Goal: Transaction & Acquisition: Purchase product/service

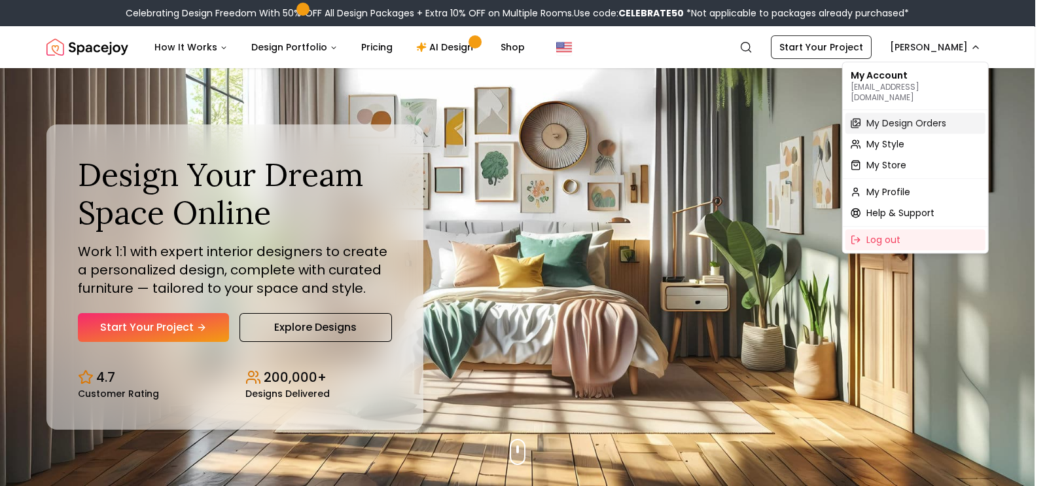
click at [893, 116] on span "My Design Orders" at bounding box center [907, 122] width 80 height 13
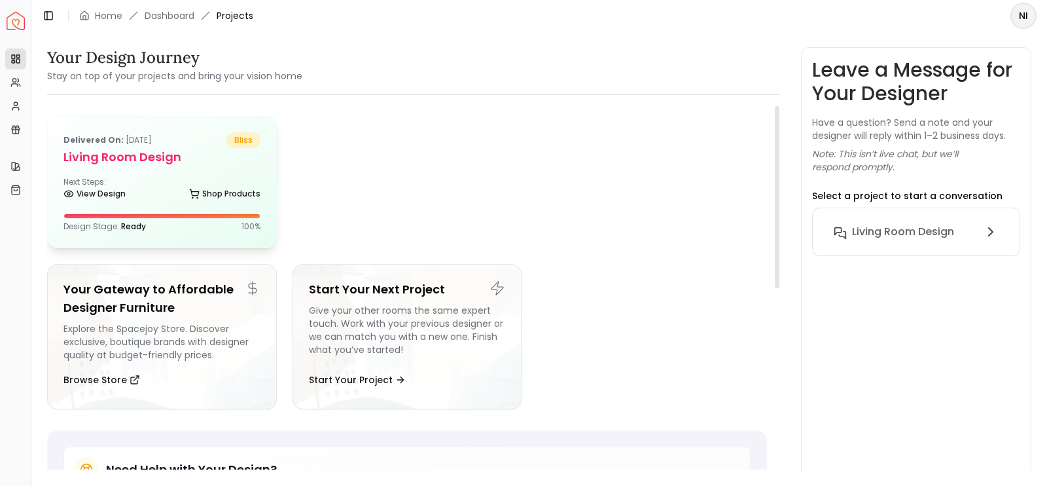
click at [164, 201] on div "View Design Shop Products" at bounding box center [161, 196] width 197 height 13
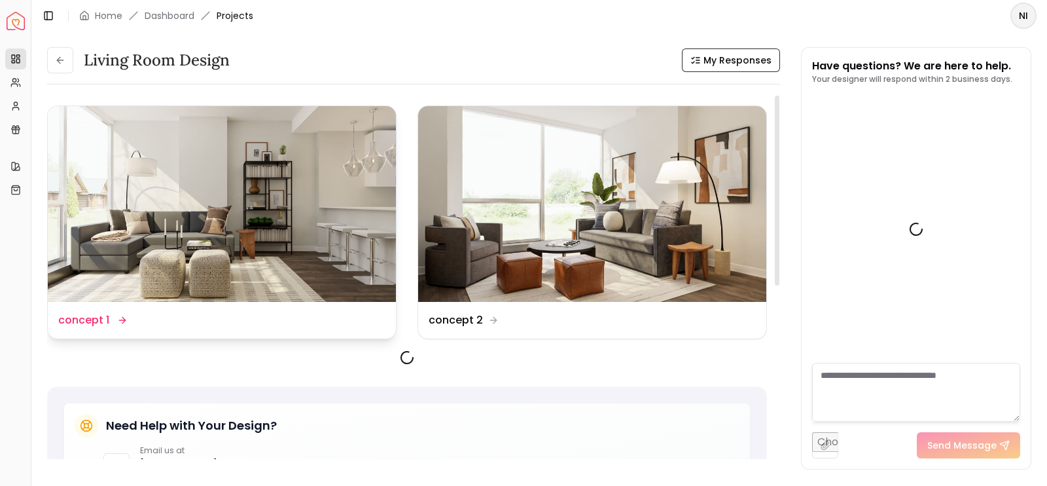
scroll to position [2352, 0]
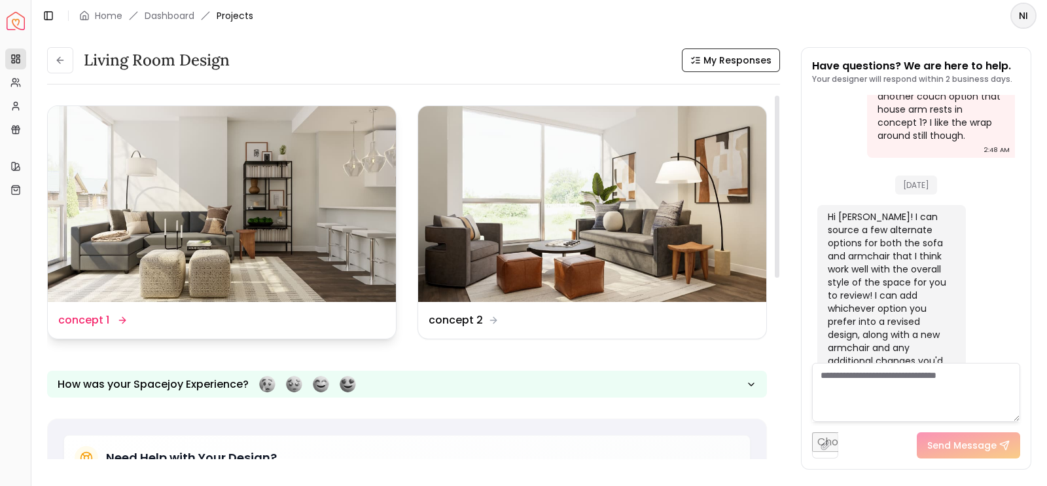
click at [192, 196] on img at bounding box center [222, 204] width 348 height 196
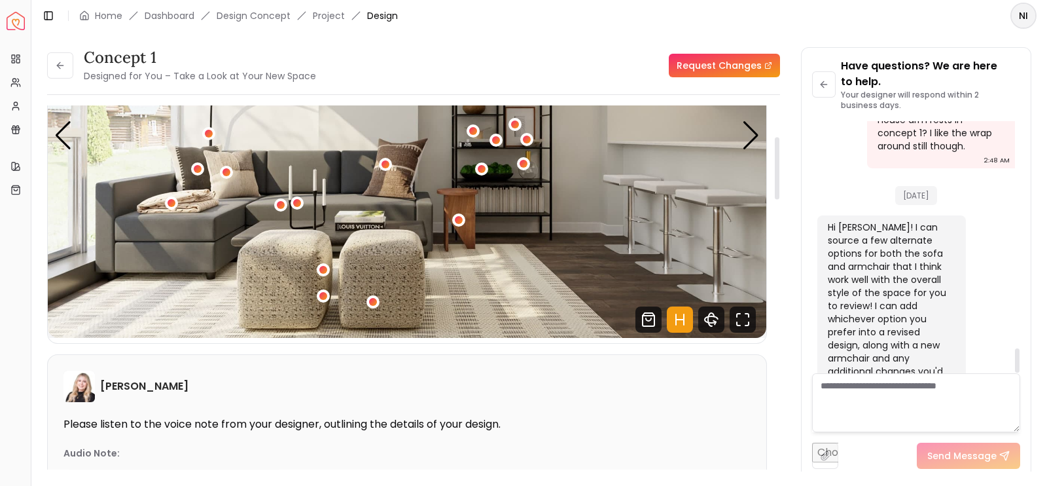
scroll to position [181, 0]
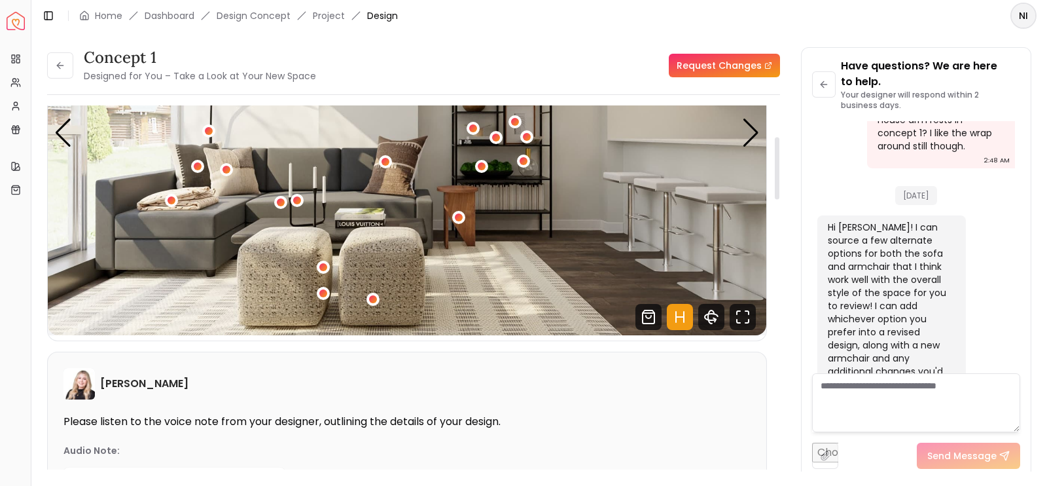
click at [675, 410] on div "[PERSON_NAME] Please listen to the voice note from your designer, outlining the…" at bounding box center [407, 468] width 719 height 232
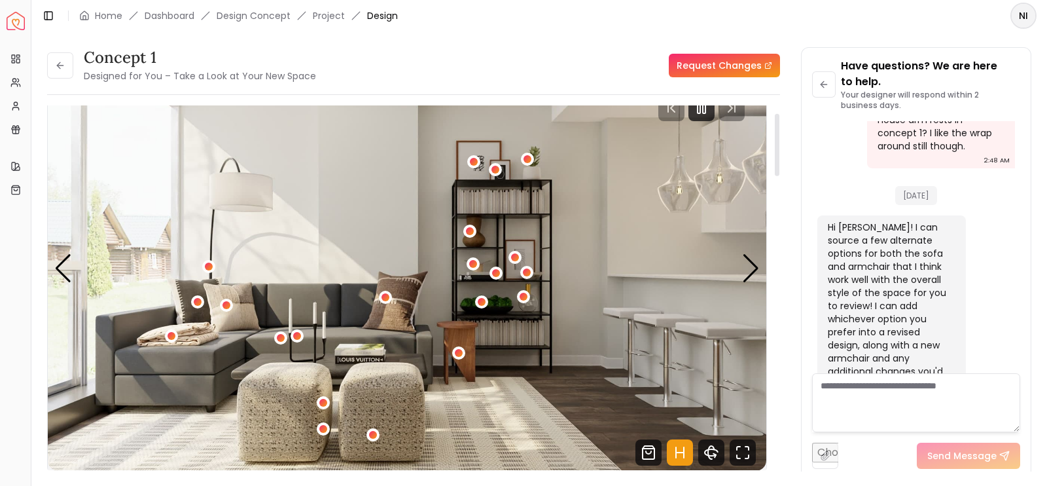
scroll to position [46, 0]
click at [753, 267] on div "Next slide" at bounding box center [751, 267] width 18 height 29
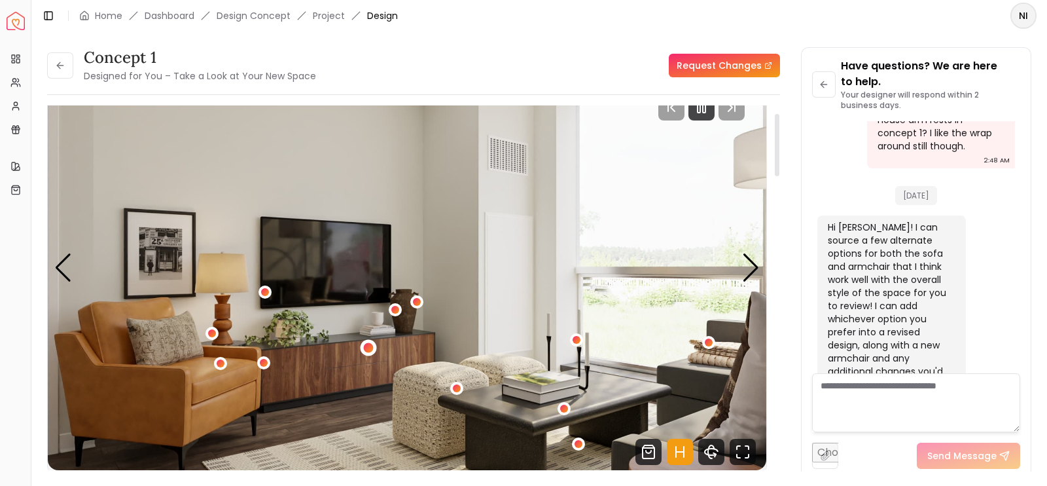
click at [366, 343] on div "2 / 5" at bounding box center [369, 348] width 10 height 10
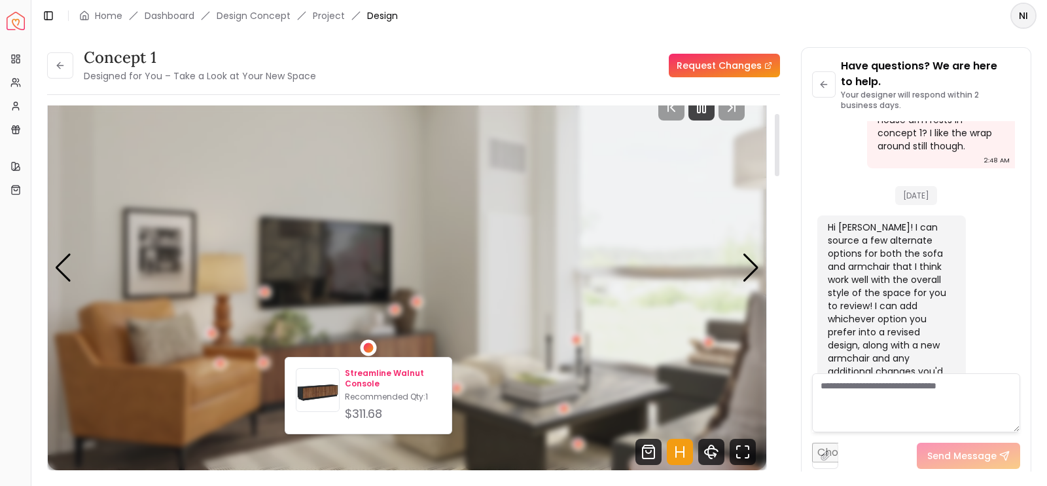
click at [354, 380] on p "Streamline Walnut Console" at bounding box center [393, 378] width 96 height 21
click at [361, 381] on p "Streamline Walnut Console" at bounding box center [393, 378] width 96 height 21
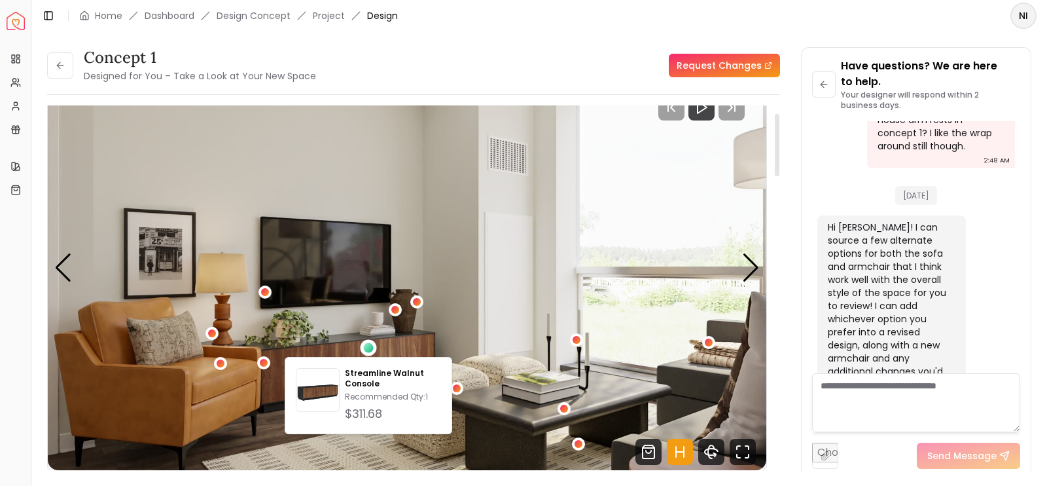
click at [448, 315] on img "2 / 5" at bounding box center [407, 267] width 719 height 404
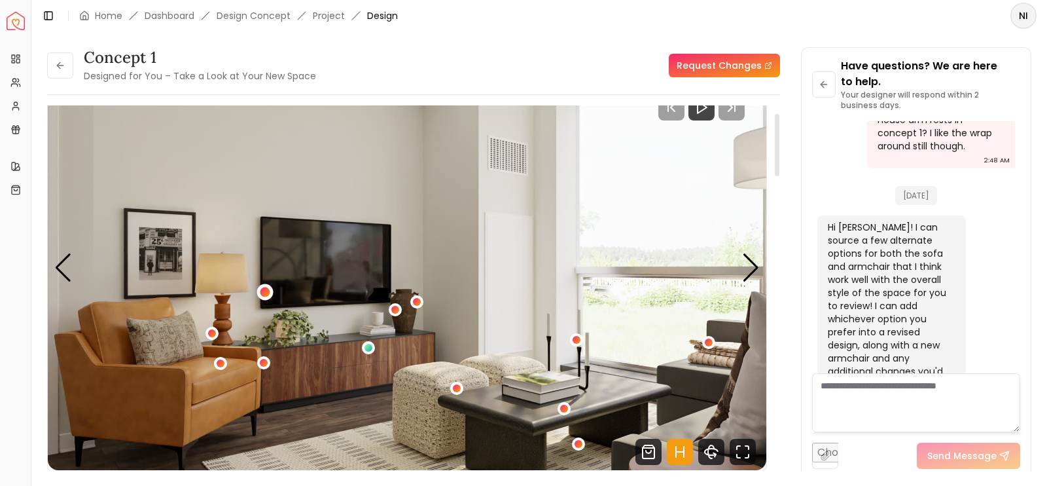
click at [264, 298] on div "2 / 5" at bounding box center [265, 291] width 16 height 16
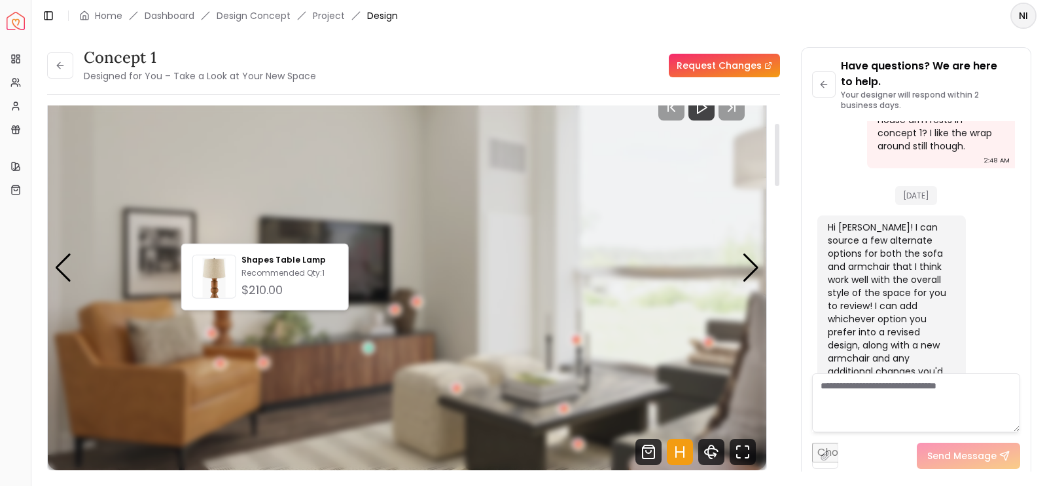
scroll to position [120, 0]
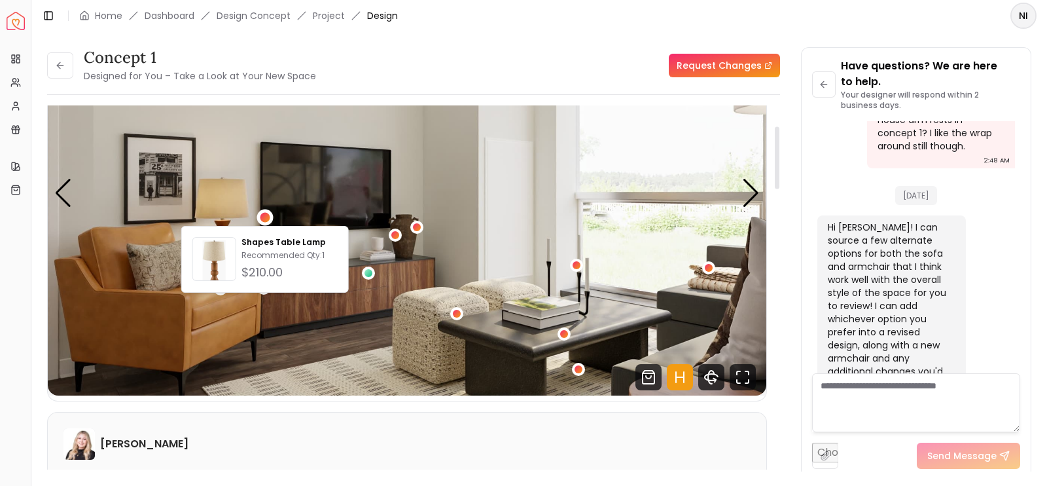
click at [418, 240] on img "2 / 5" at bounding box center [407, 193] width 719 height 404
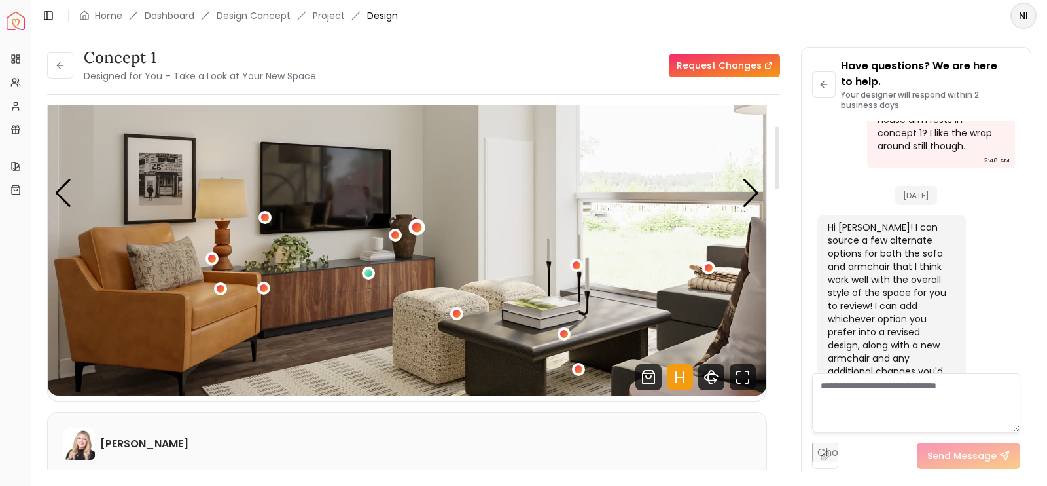
click at [419, 225] on div "2 / 5" at bounding box center [417, 227] width 10 height 10
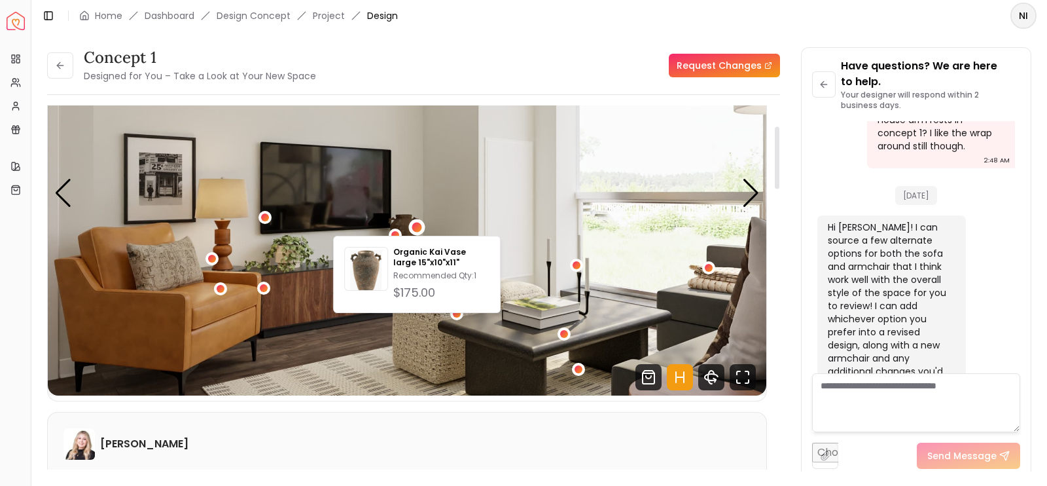
click at [422, 215] on img "2 / 5" at bounding box center [407, 193] width 719 height 404
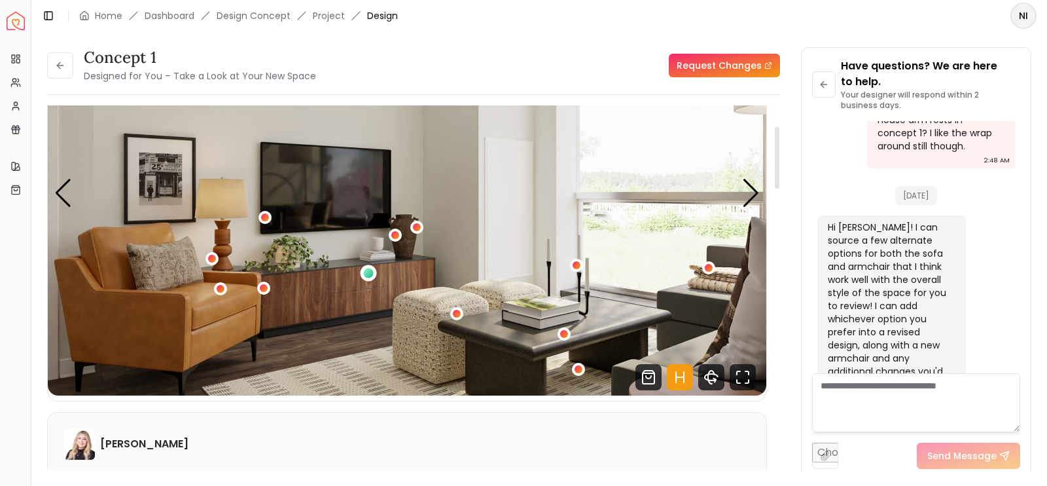
click at [371, 276] on div "2 / 5" at bounding box center [369, 273] width 10 height 10
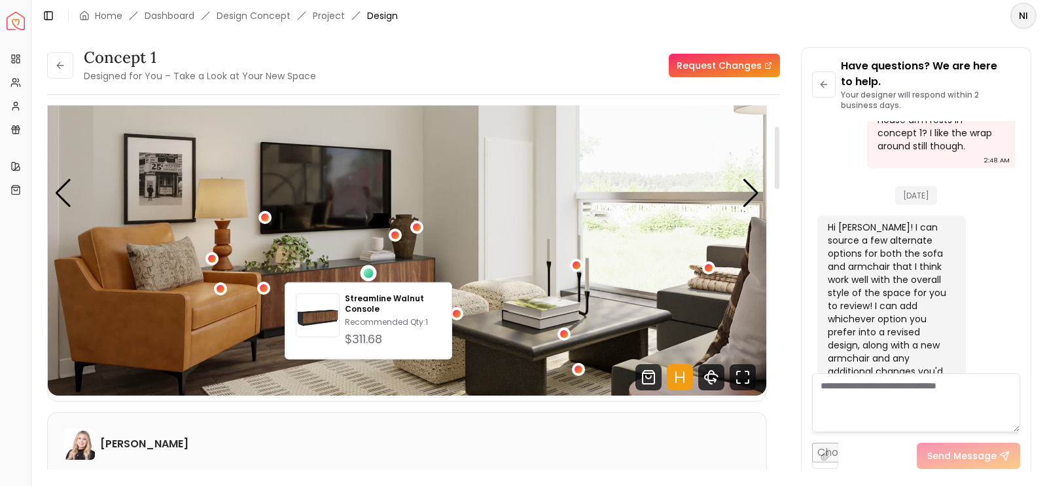
click at [378, 253] on img "2 / 5" at bounding box center [407, 193] width 719 height 404
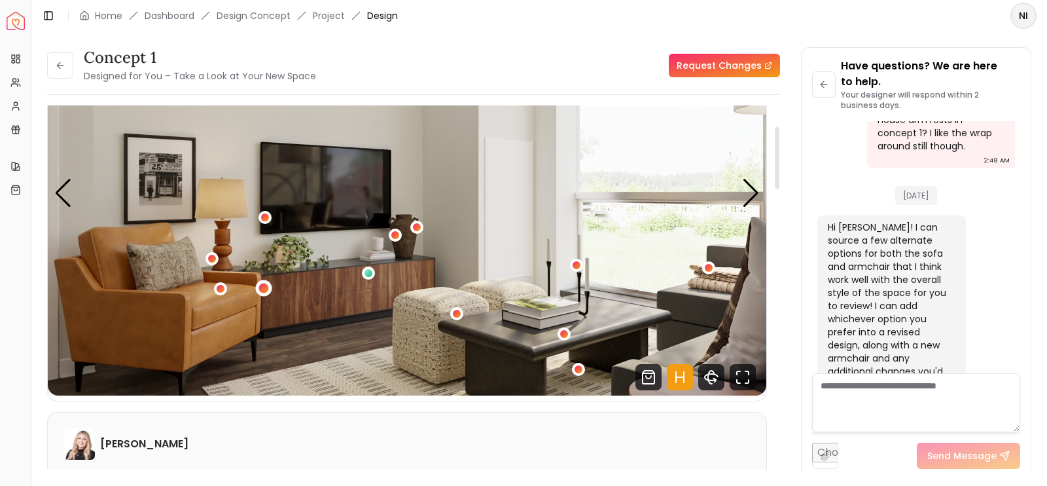
click at [264, 287] on div "2 / 5" at bounding box center [264, 288] width 10 height 10
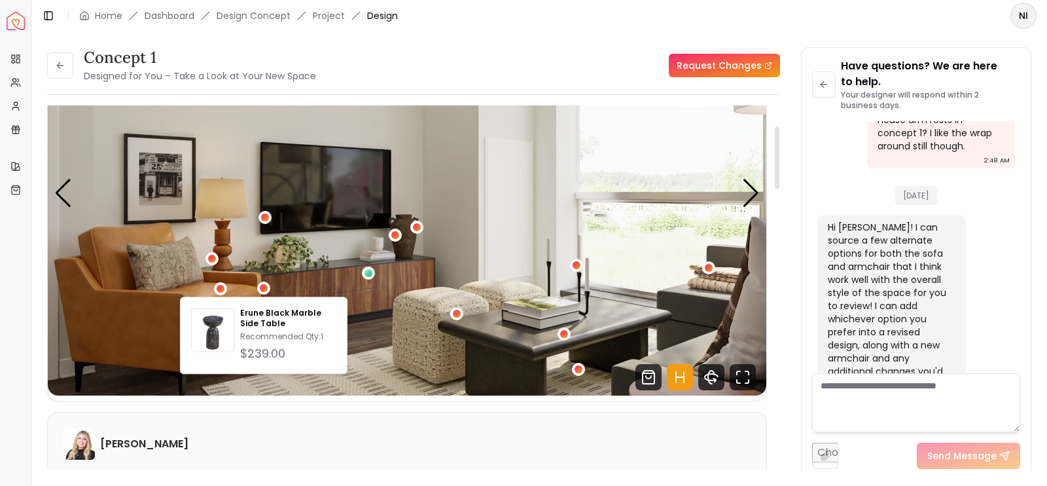
click at [281, 265] on img "2 / 5" at bounding box center [407, 193] width 719 height 404
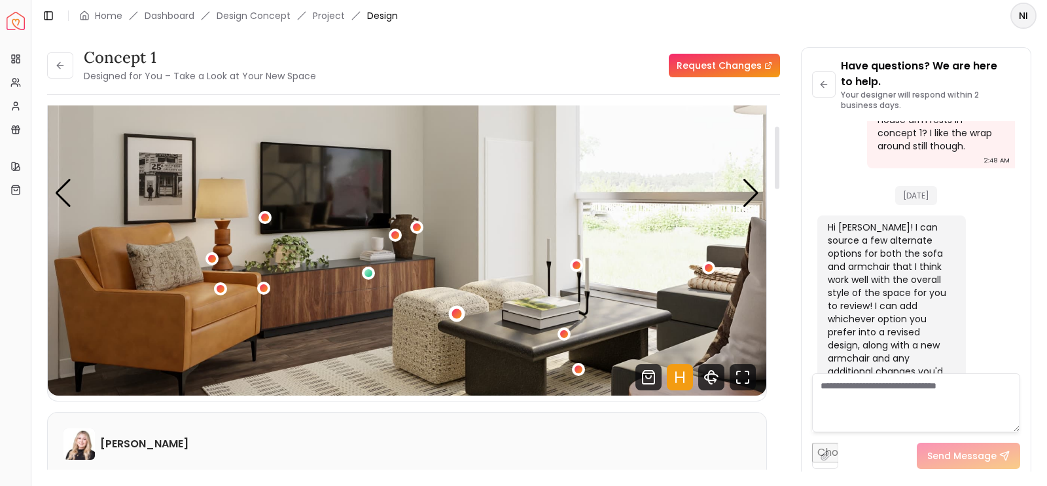
click at [455, 309] on div "2 / 5" at bounding box center [457, 314] width 10 height 10
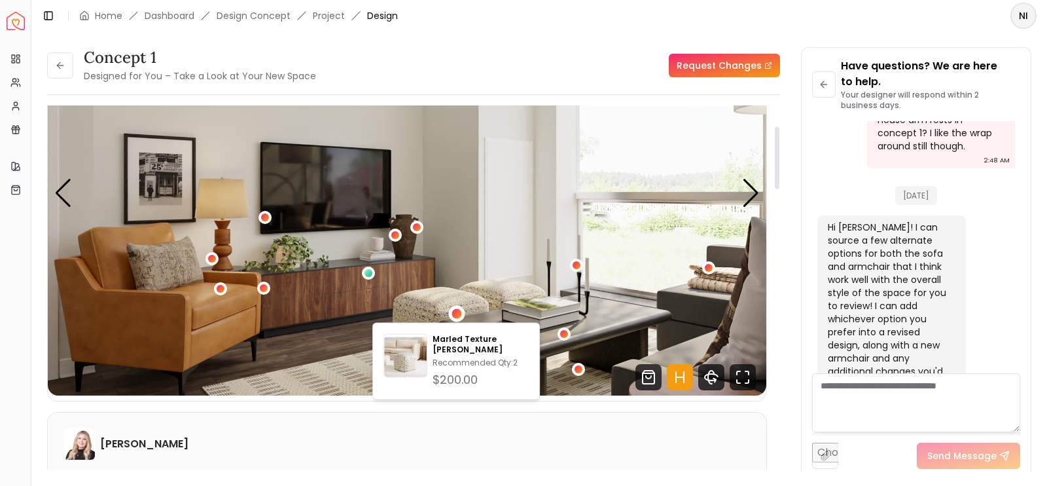
click at [455, 300] on img "2 / 5" at bounding box center [407, 193] width 719 height 404
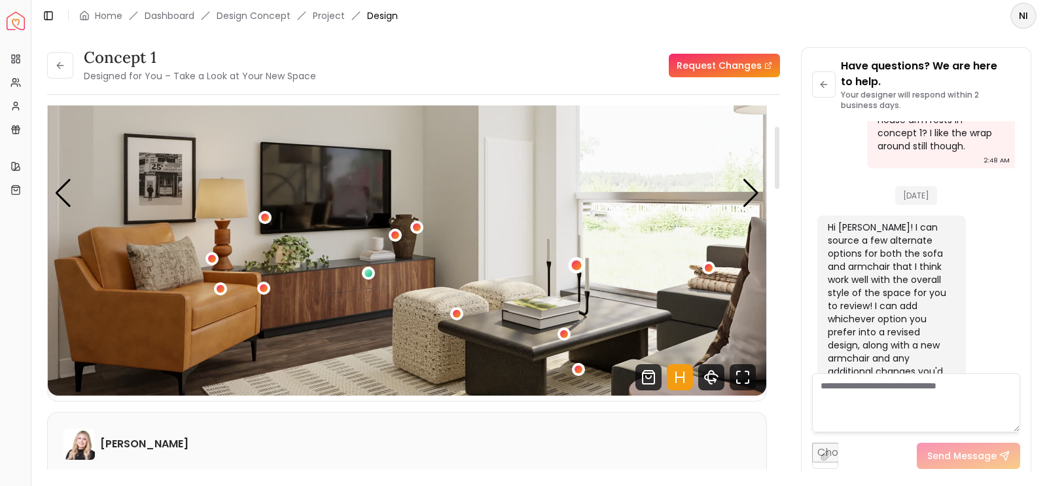
click at [573, 266] on div "2 / 5" at bounding box center [577, 265] width 10 height 10
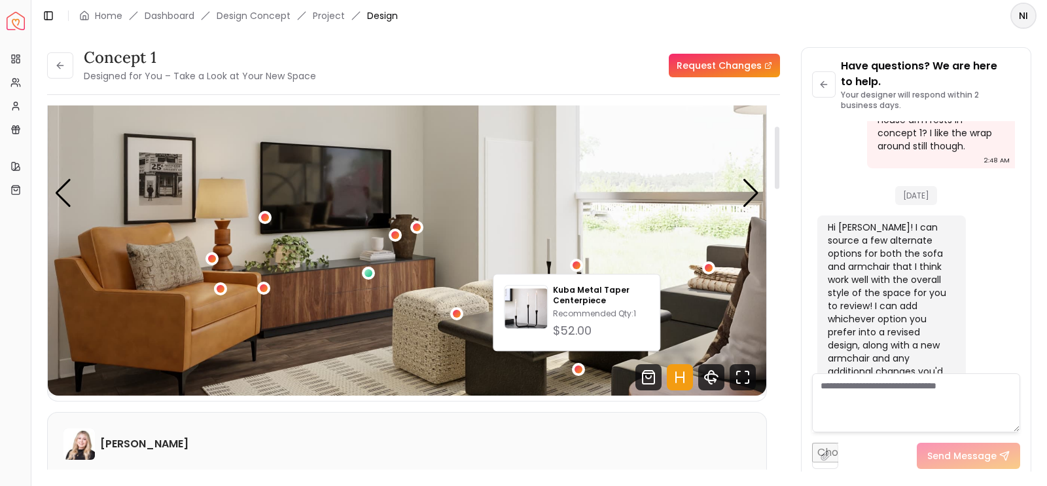
click at [564, 256] on img "2 / 5" at bounding box center [407, 193] width 719 height 404
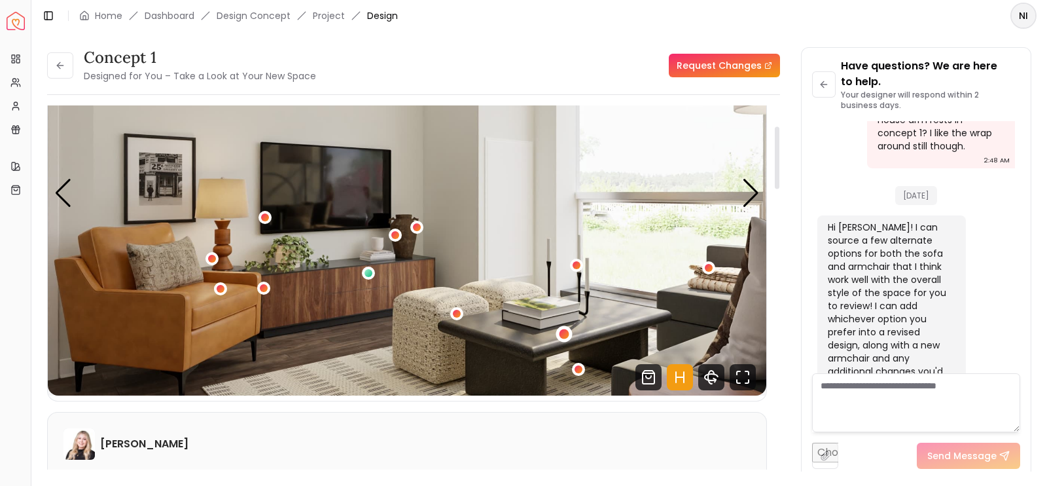
click at [563, 335] on div "2 / 5" at bounding box center [565, 334] width 10 height 10
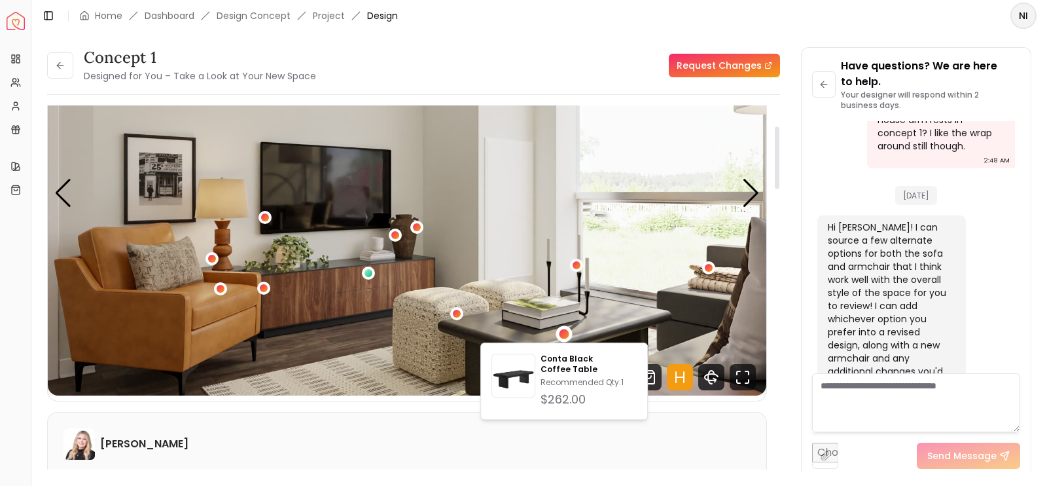
click at [578, 327] on img "2 / 5" at bounding box center [407, 193] width 719 height 404
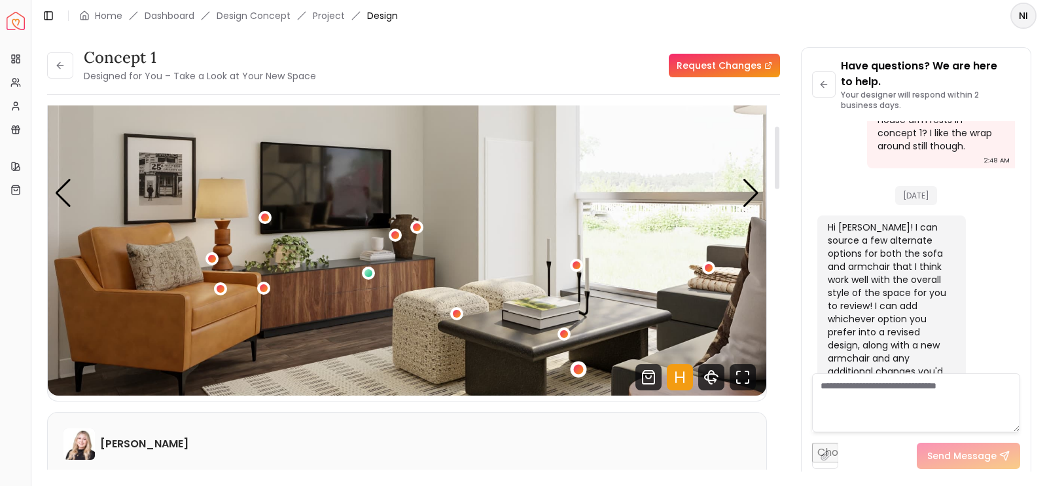
click at [581, 369] on div "2 / 5" at bounding box center [579, 369] width 10 height 10
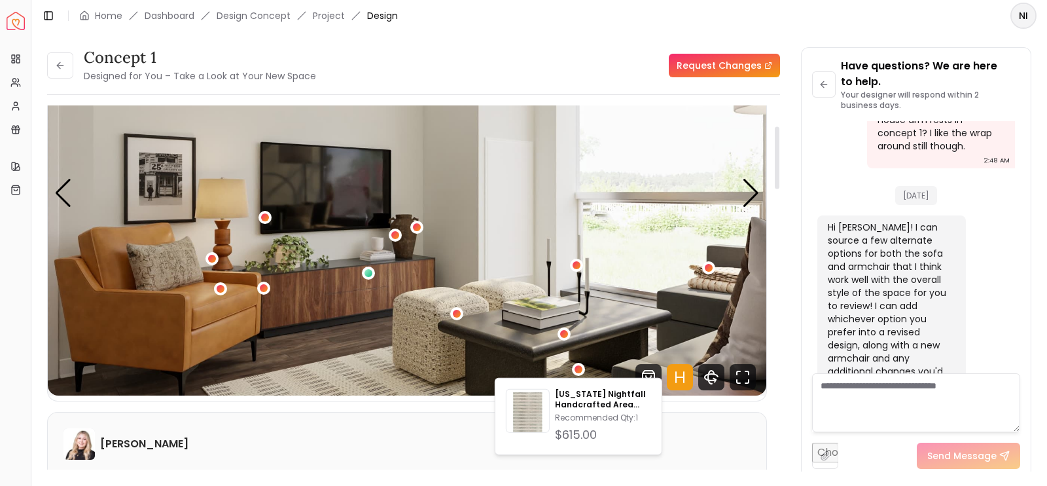
click at [592, 358] on img "2 / 5" at bounding box center [407, 193] width 719 height 404
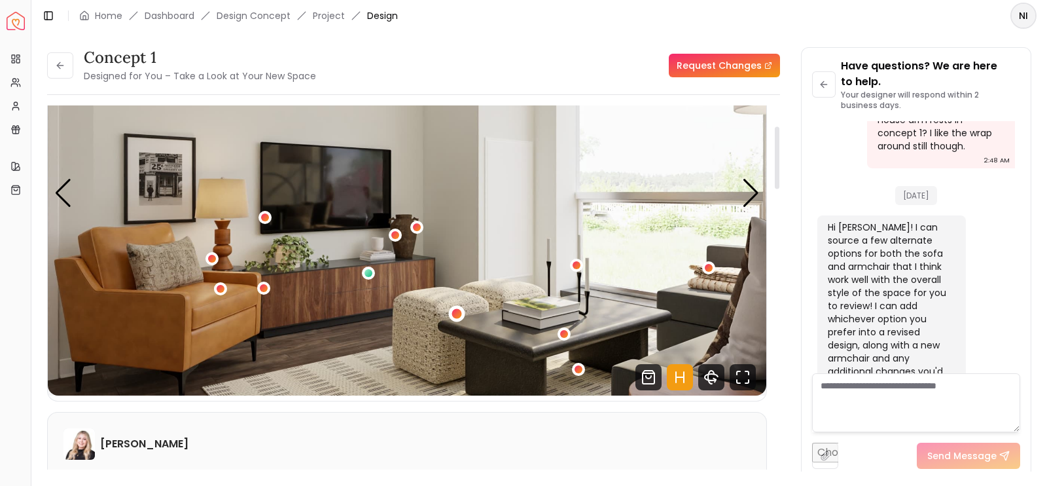
click at [458, 311] on div "2 / 5" at bounding box center [457, 314] width 10 height 10
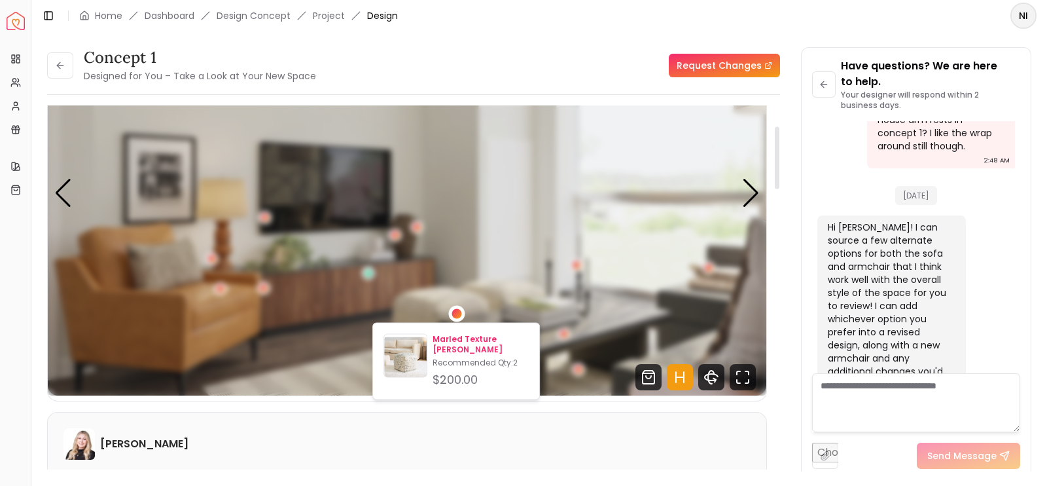
click at [454, 348] on p "Marled Texture [PERSON_NAME]" at bounding box center [481, 344] width 96 height 21
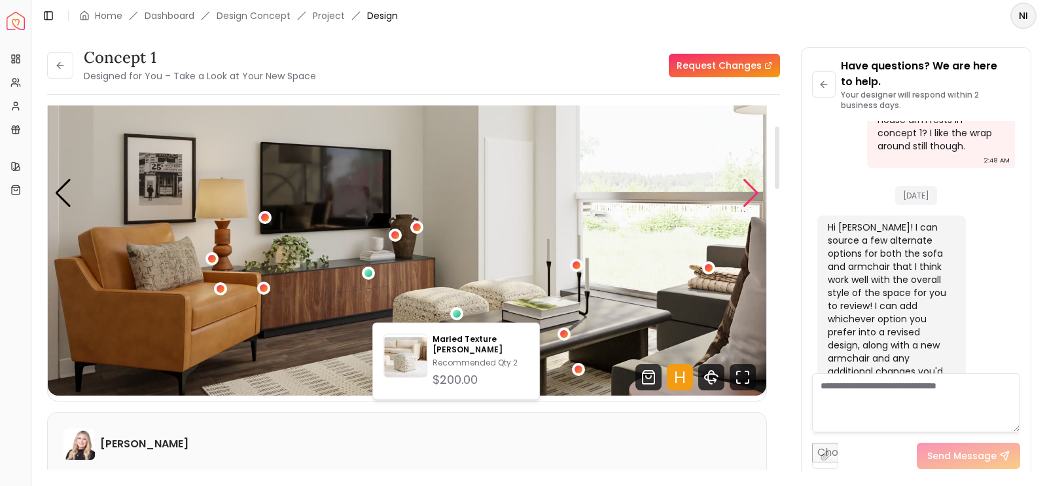
click at [756, 191] on div "Next slide" at bounding box center [751, 193] width 18 height 29
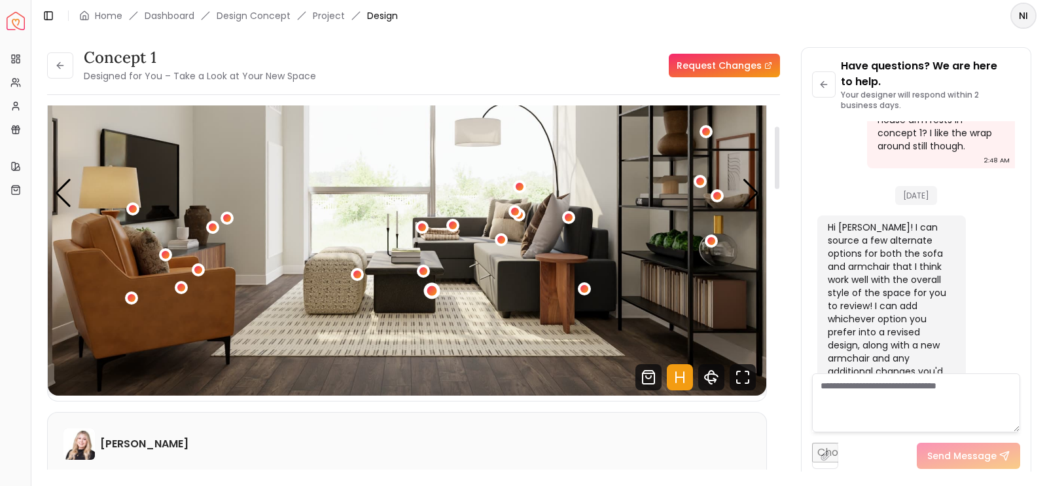
click at [429, 289] on div "3 / 5" at bounding box center [432, 290] width 10 height 10
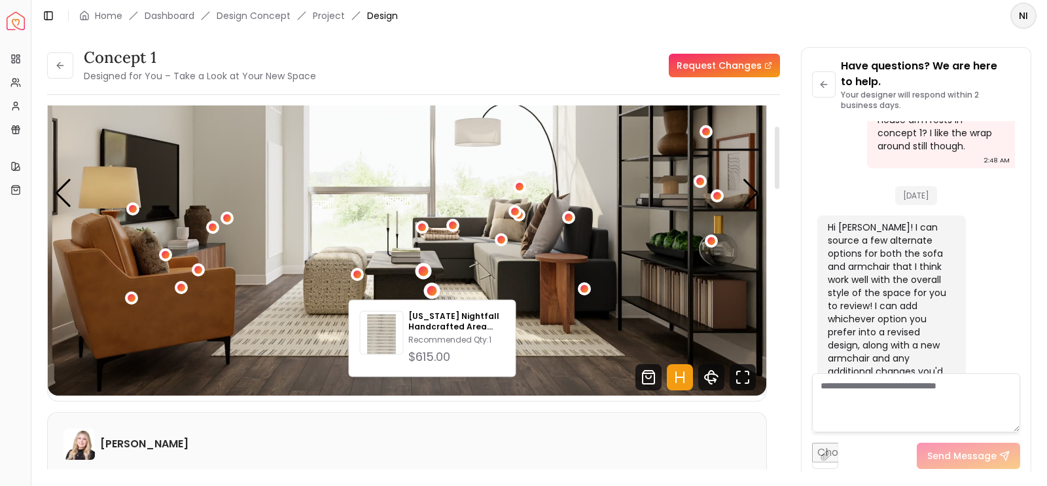
click at [425, 264] on div "3 / 5" at bounding box center [424, 271] width 16 height 16
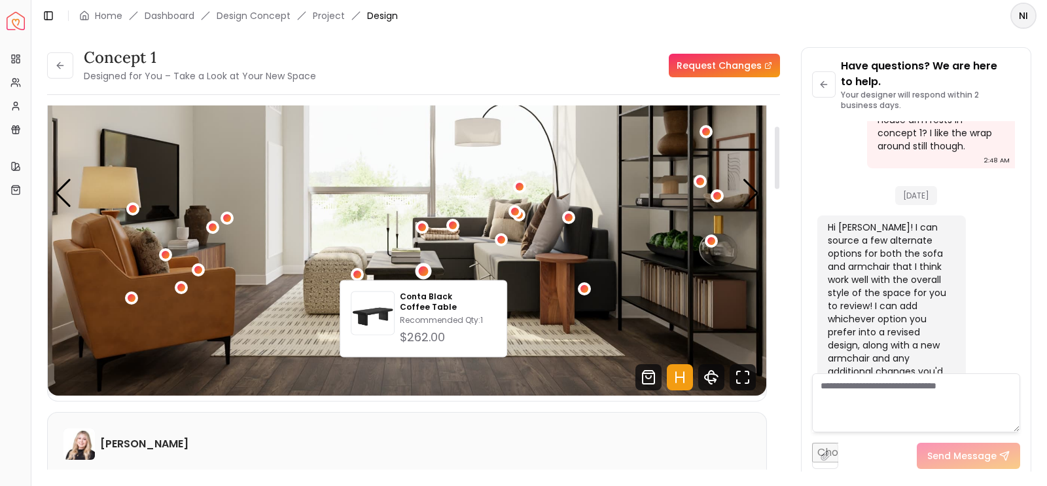
click at [453, 249] on img "3 / 5" at bounding box center [407, 193] width 719 height 404
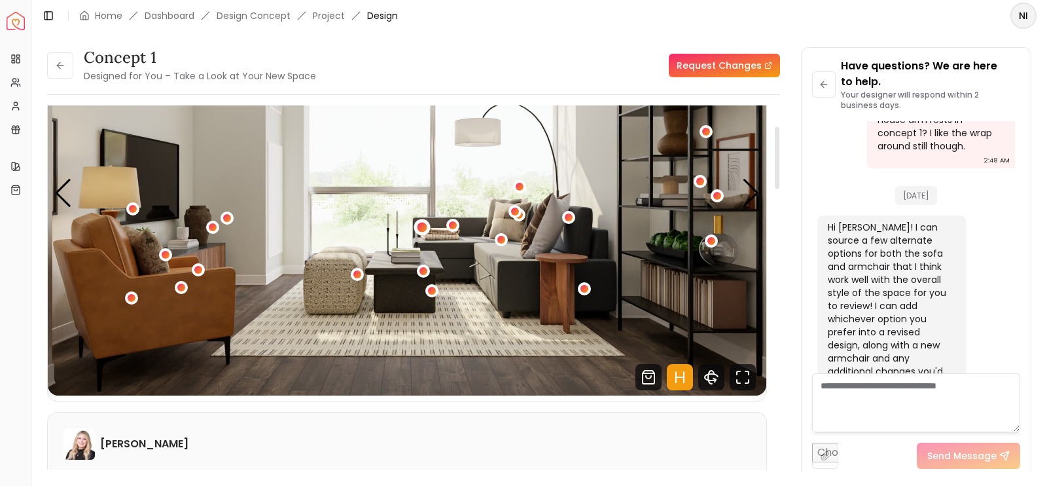
click at [425, 226] on div "3 / 5" at bounding box center [422, 228] width 10 height 10
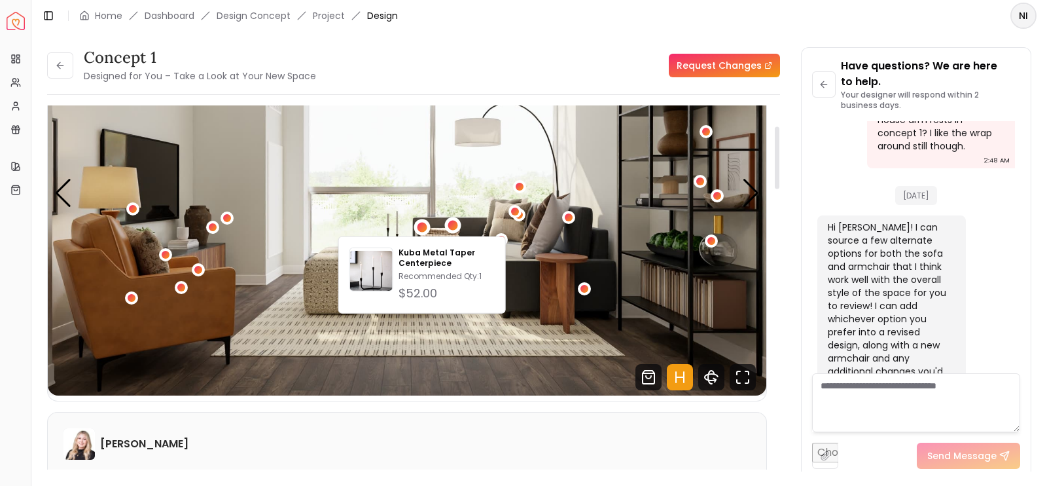
click at [446, 224] on div "3 / 5" at bounding box center [453, 225] width 16 height 16
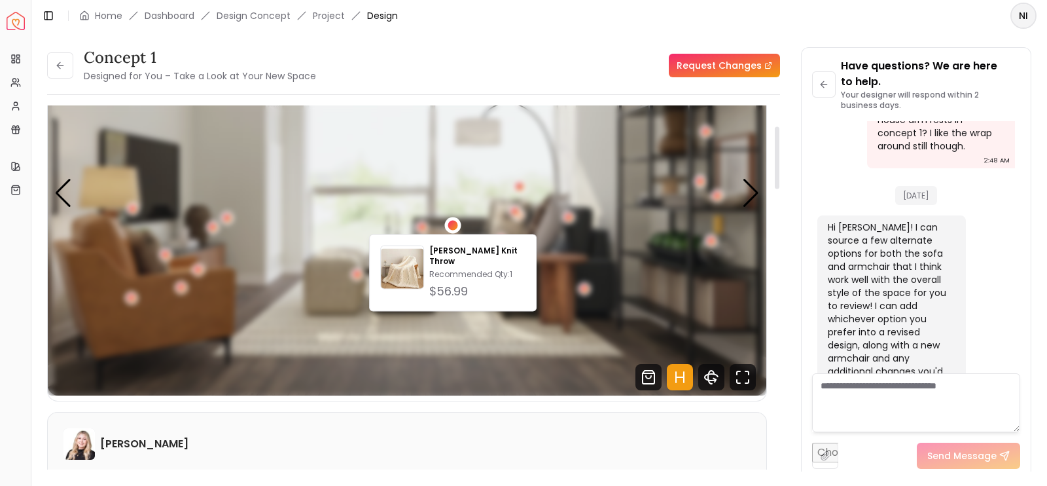
click at [447, 224] on div "3 / 5" at bounding box center [453, 225] width 16 height 16
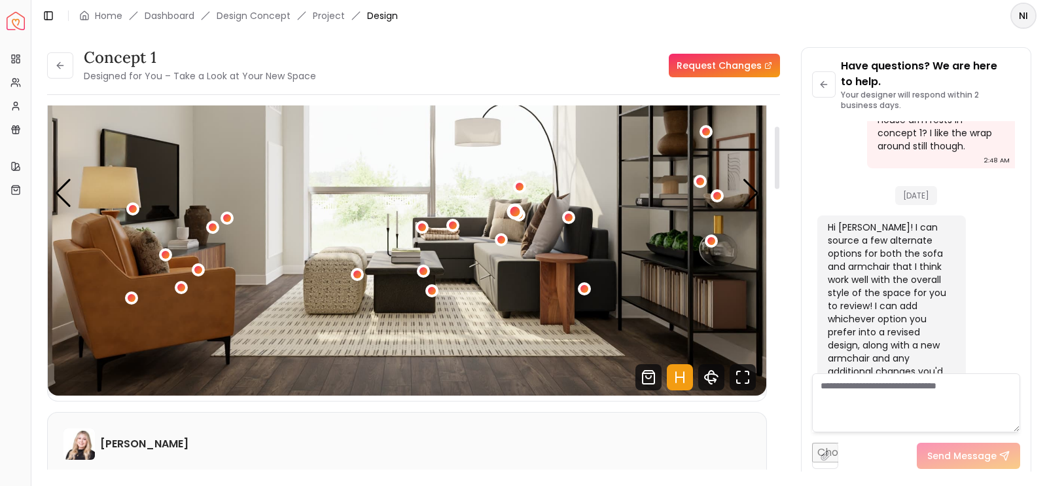
click at [512, 213] on div "3 / 5" at bounding box center [515, 211] width 10 height 10
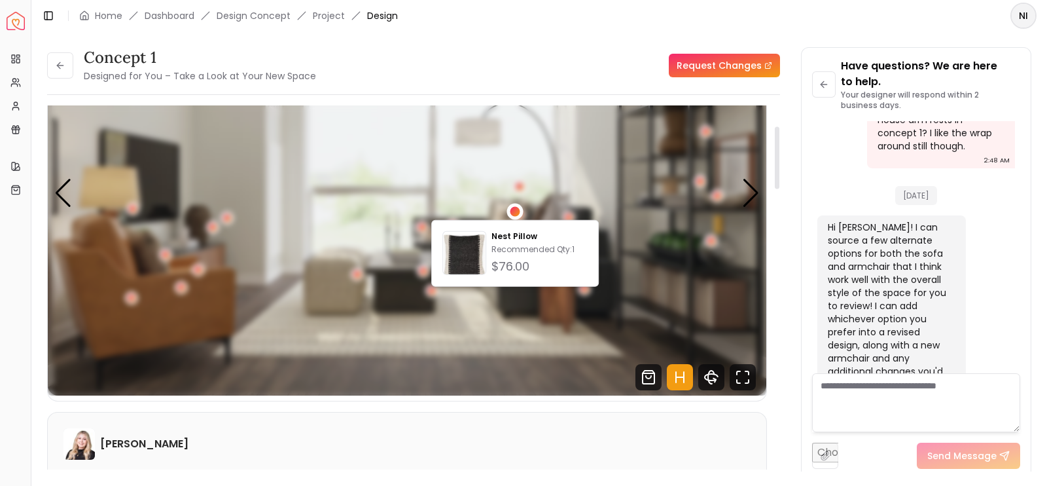
click at [512, 213] on div "3 / 5" at bounding box center [515, 211] width 10 height 10
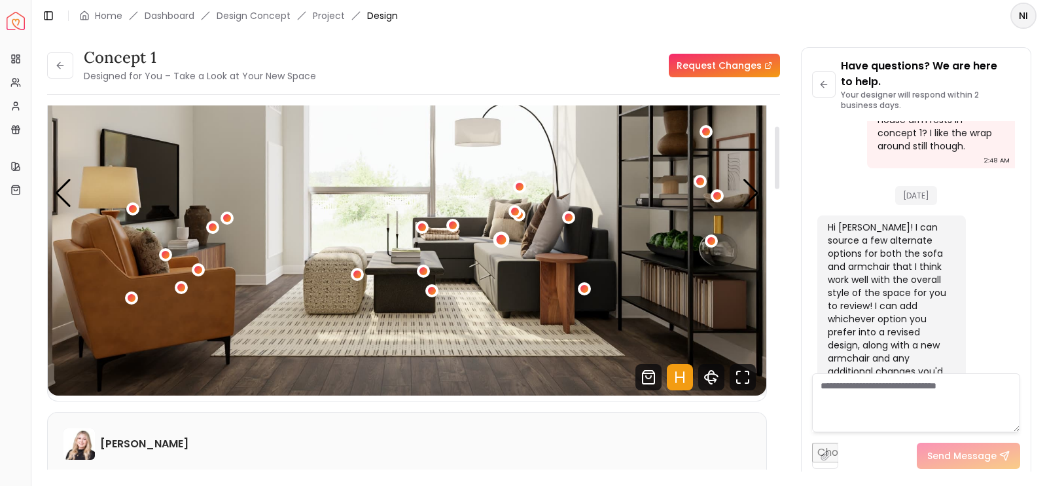
click at [505, 240] on div "3 / 5" at bounding box center [502, 239] width 10 height 10
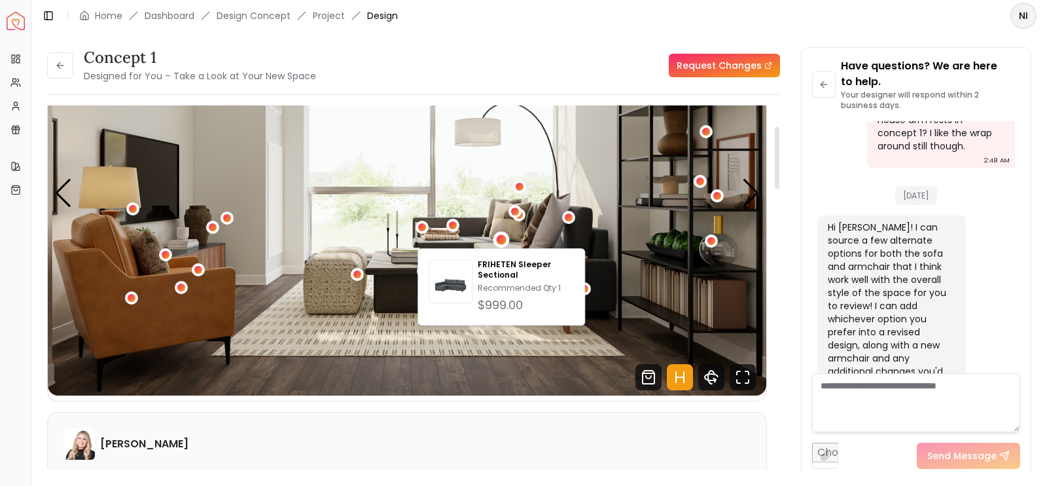
click at [490, 230] on img "3 / 5" at bounding box center [407, 193] width 719 height 404
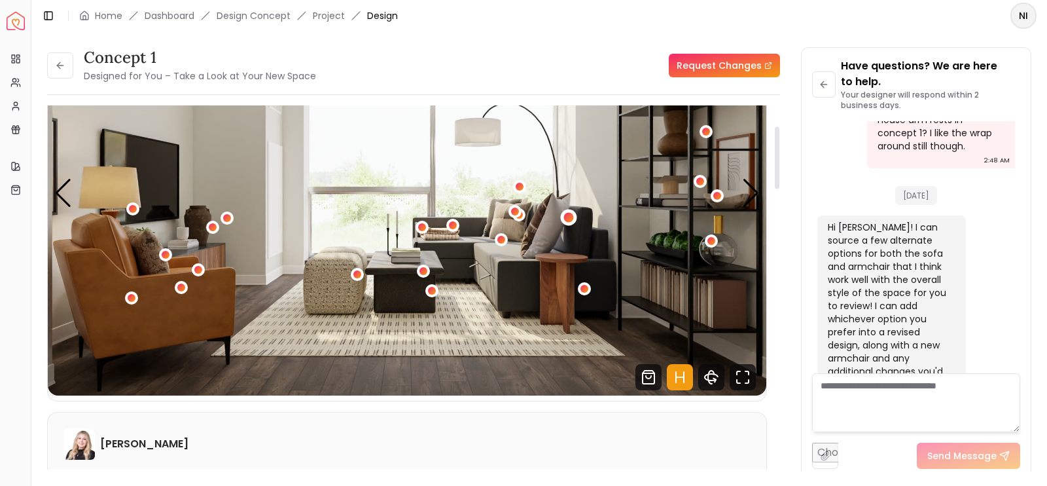
click at [567, 219] on div "3 / 5" at bounding box center [569, 217] width 10 height 10
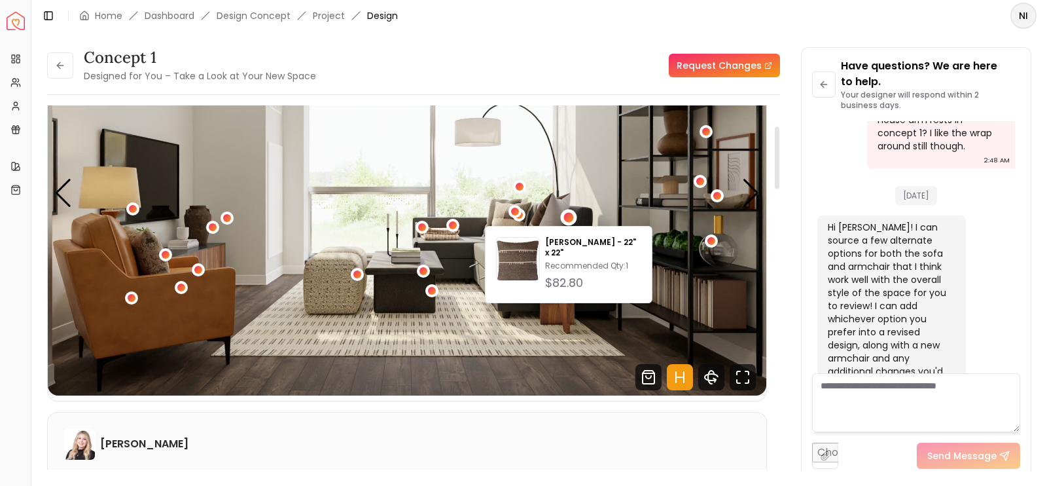
click at [552, 209] on img "3 / 5" at bounding box center [407, 193] width 719 height 404
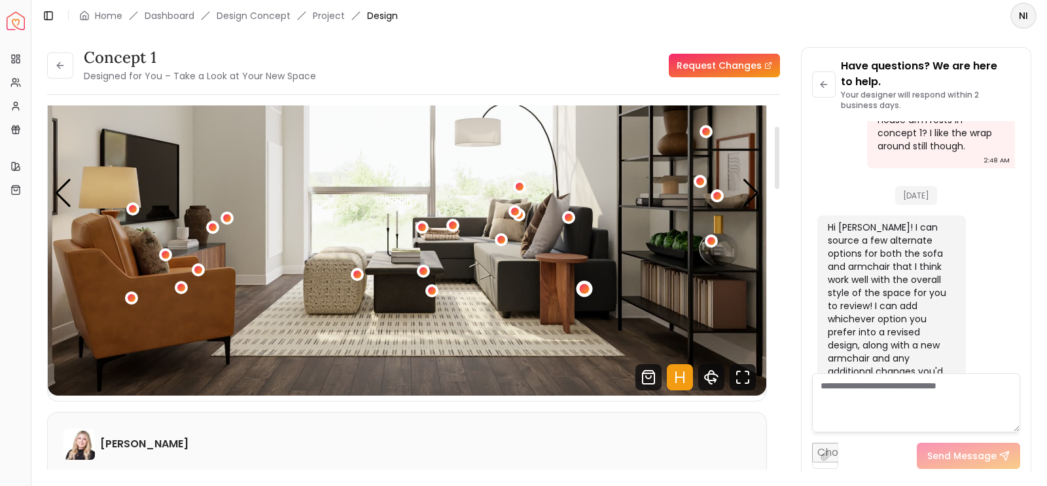
click at [579, 283] on div "3 / 5" at bounding box center [585, 288] width 16 height 16
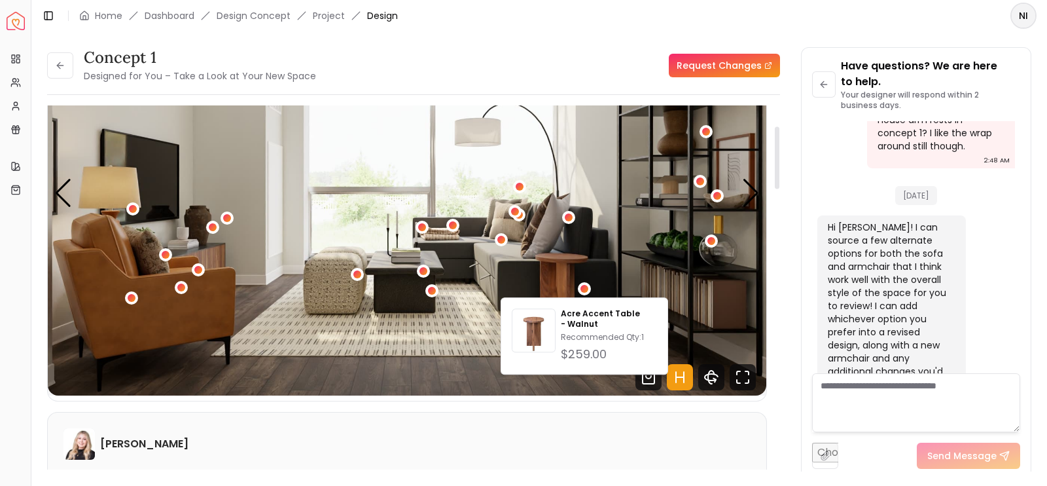
click at [579, 265] on img "3 / 5" at bounding box center [407, 193] width 719 height 404
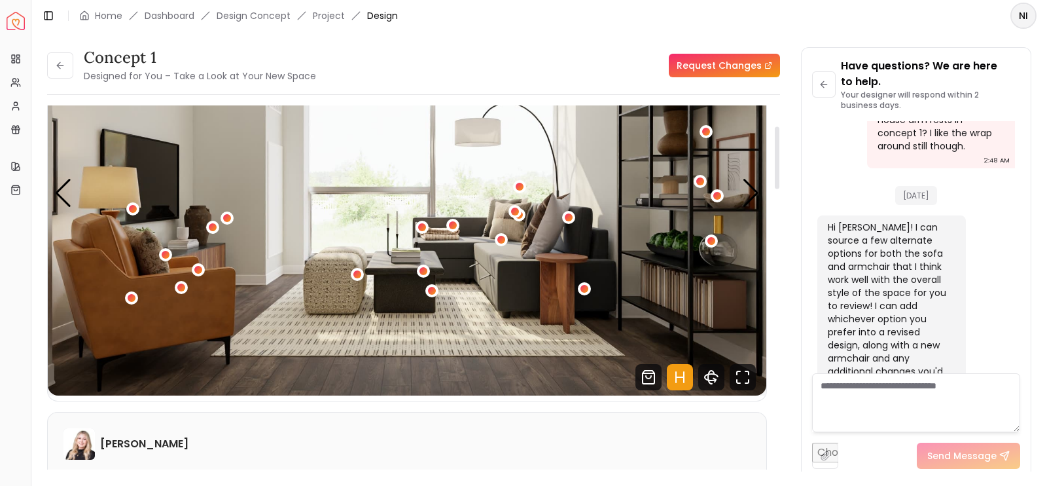
click at [705, 246] on button "3 / 5" at bounding box center [711, 240] width 13 height 13
click at [707, 245] on div "3 / 5" at bounding box center [712, 241] width 16 height 16
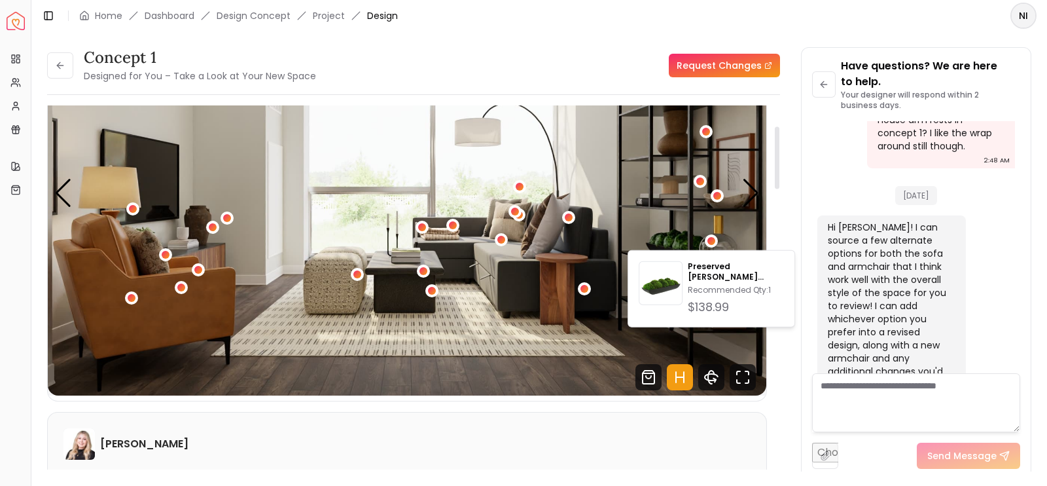
click at [681, 237] on img "3 / 5" at bounding box center [407, 193] width 719 height 404
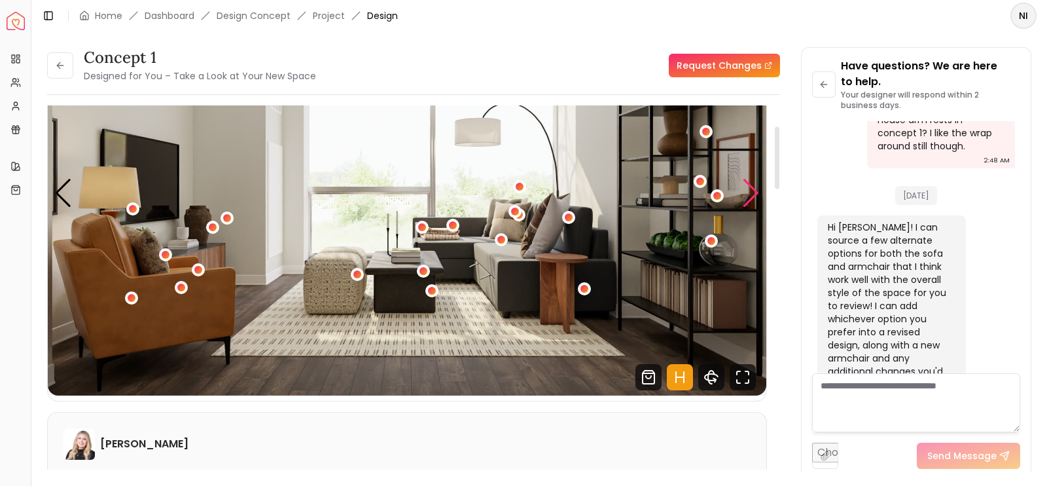
click at [759, 194] on div "Next slide" at bounding box center [751, 193] width 18 height 29
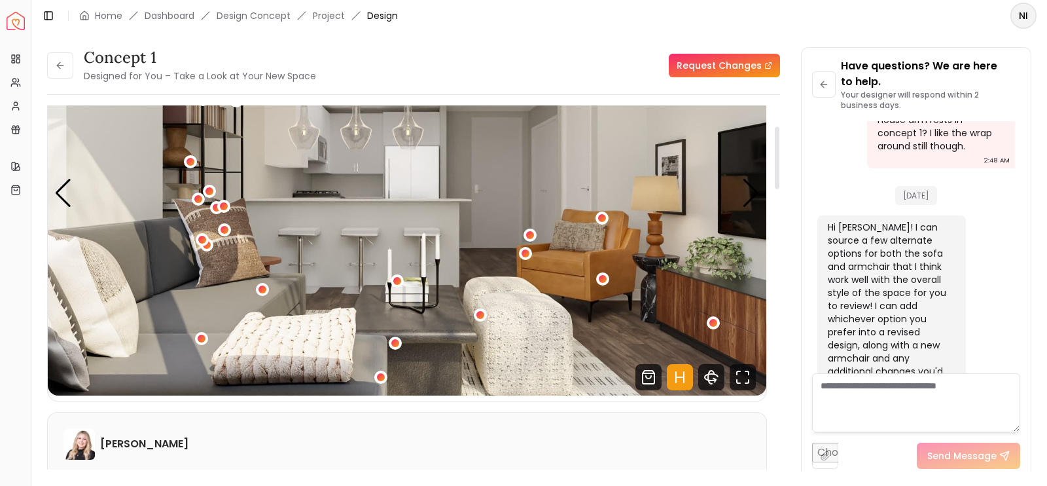
click at [536, 234] on div "4 / 5" at bounding box center [407, 193] width 719 height 404
click at [536, 234] on div "4 / 5" at bounding box center [530, 235] width 16 height 16
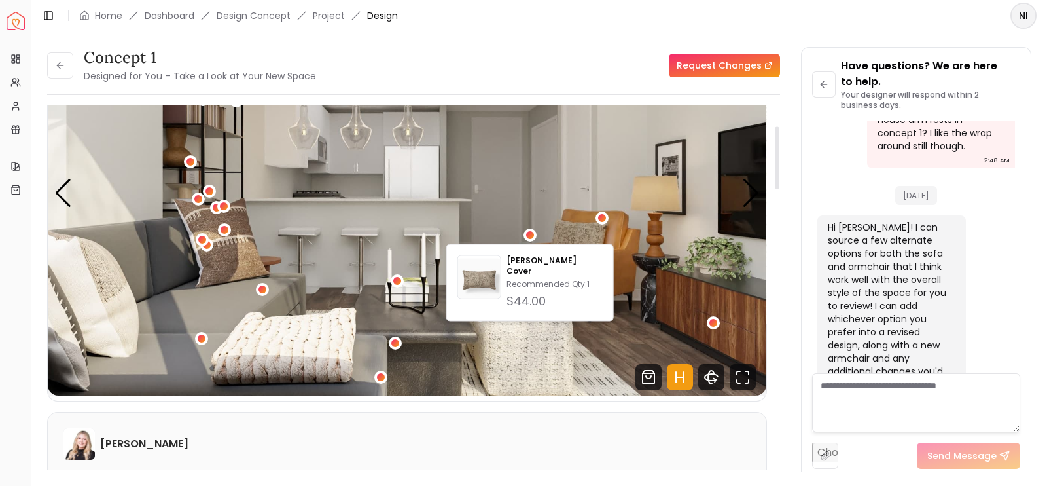
click at [518, 225] on img "4 / 5" at bounding box center [407, 193] width 719 height 404
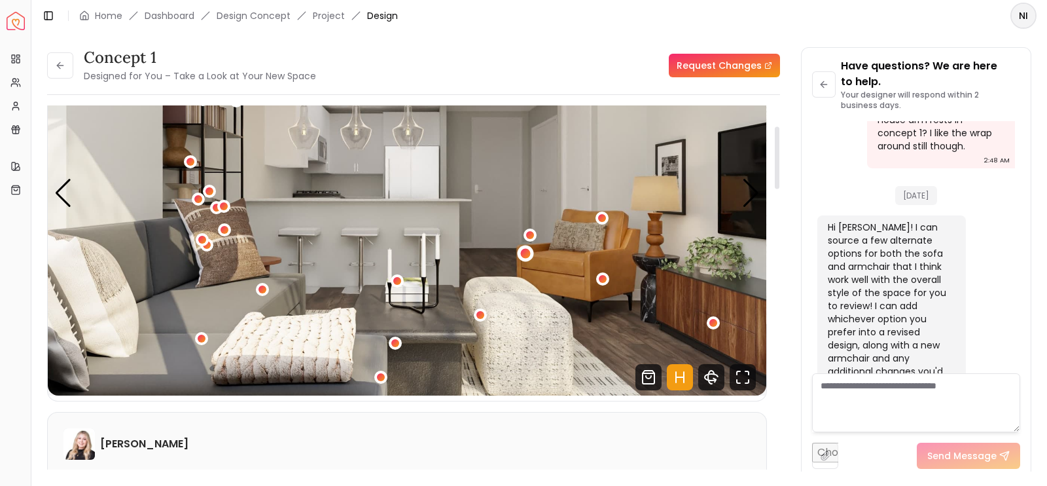
click at [527, 258] on div "4 / 5" at bounding box center [526, 253] width 16 height 16
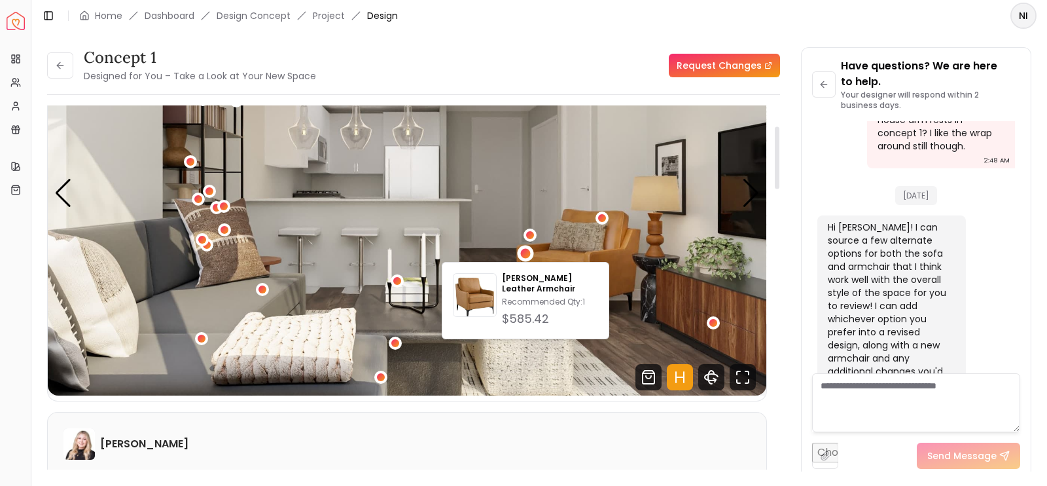
click at [496, 247] on img "4 / 5" at bounding box center [407, 193] width 719 height 404
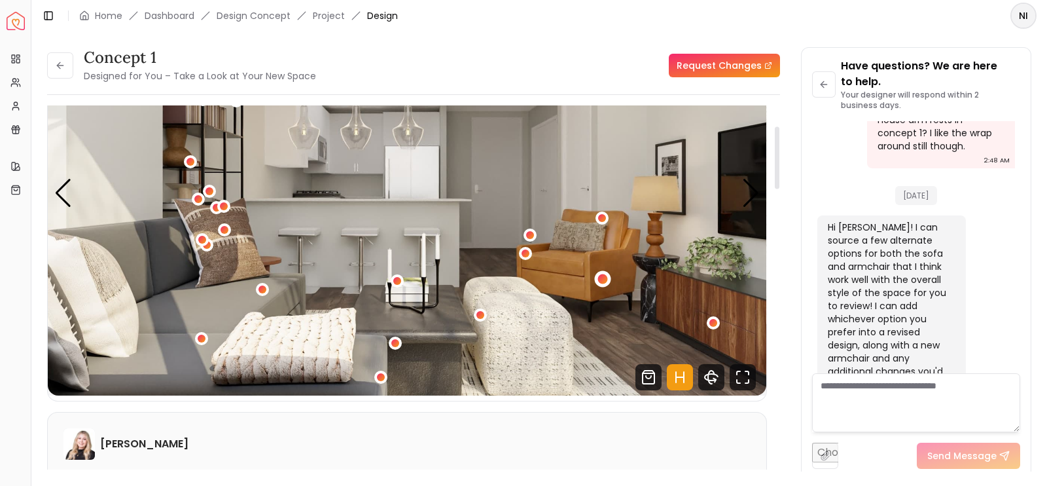
click at [603, 281] on div "4 / 5" at bounding box center [603, 279] width 10 height 10
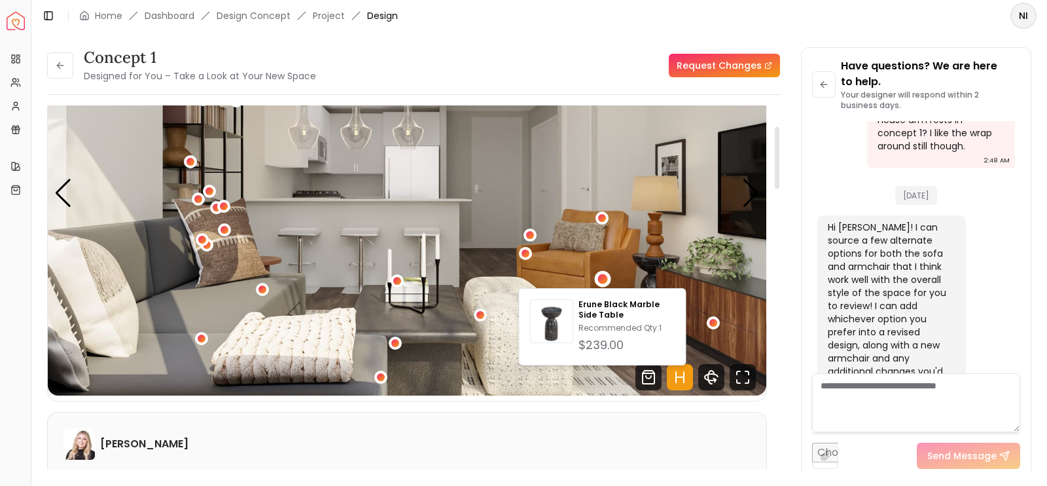
click at [580, 265] on img "4 / 5" at bounding box center [407, 193] width 719 height 404
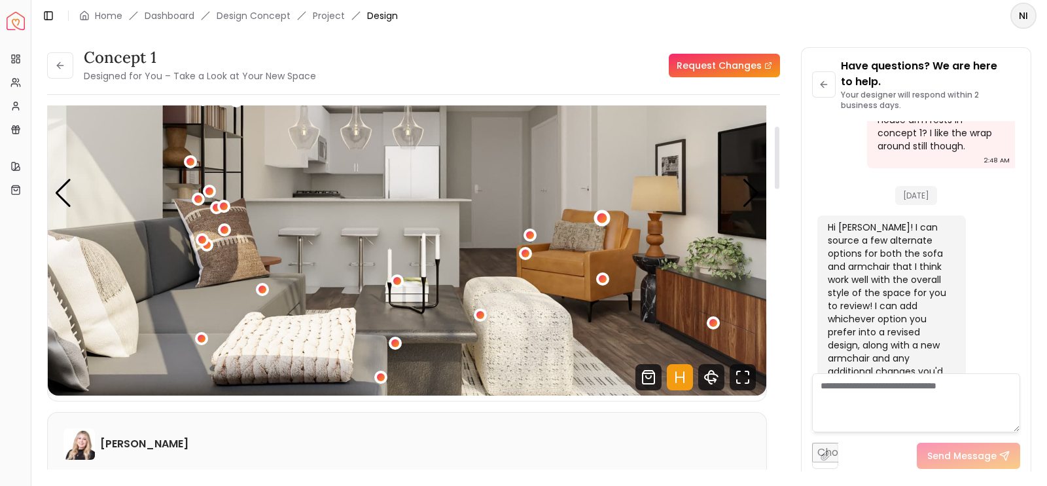
click at [602, 211] on div "4 / 5" at bounding box center [602, 217] width 16 height 16
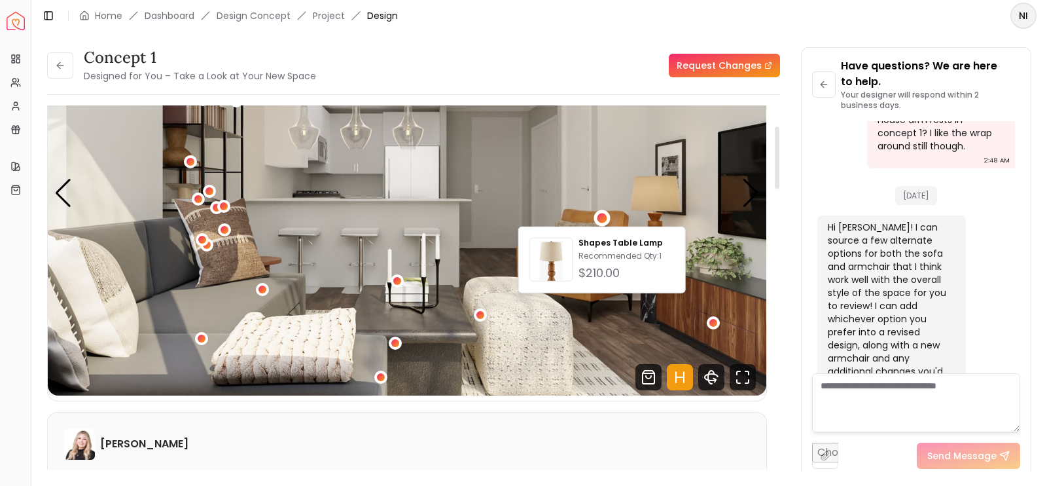
click at [589, 196] on img "4 / 5" at bounding box center [407, 193] width 719 height 404
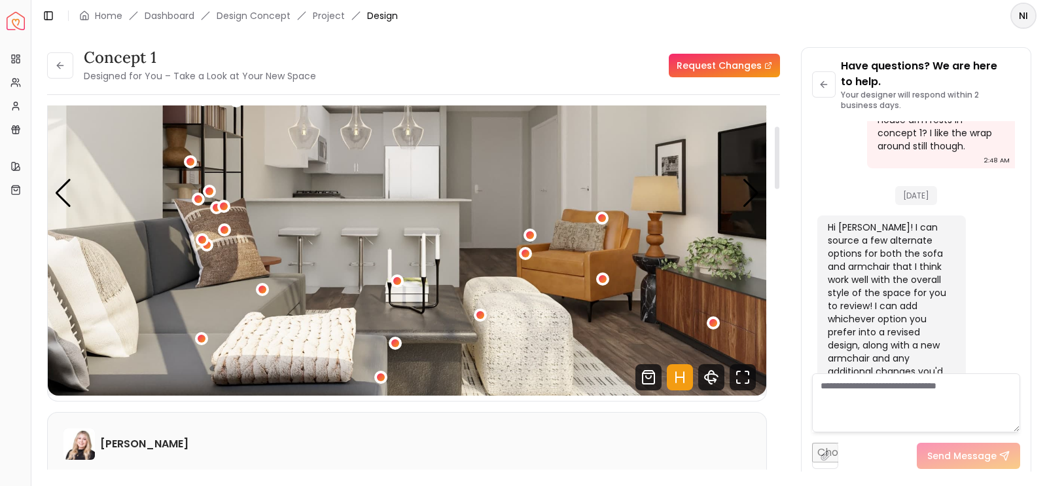
click at [737, 204] on img "4 / 5" at bounding box center [407, 193] width 719 height 404
